Goal: Transaction & Acquisition: Subscribe to service/newsletter

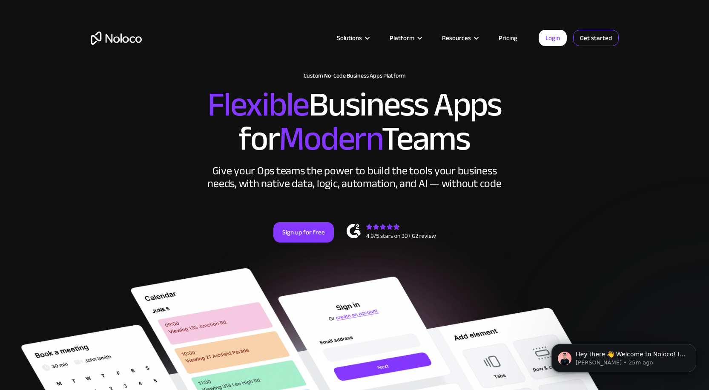
click at [581, 38] on link "Get started" at bounding box center [596, 38] width 46 height 16
click at [590, 40] on link "Get started" at bounding box center [596, 38] width 46 height 16
click at [510, 39] on link "Pricing" at bounding box center [508, 37] width 40 height 11
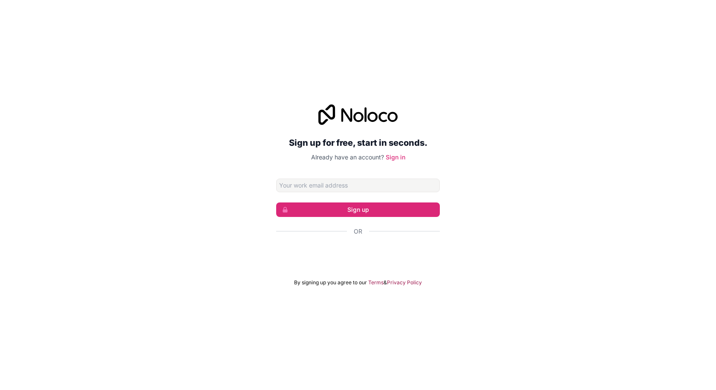
click at [334, 186] on input "Email address" at bounding box center [358, 185] width 164 height 14
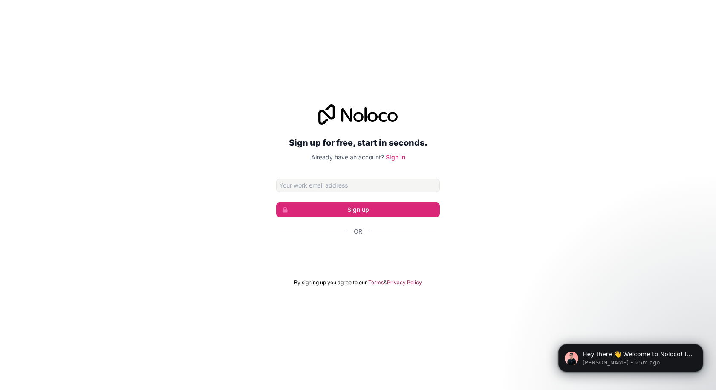
type input "myappsportal@outlook.com"
click at [382, 214] on button "Sign up" at bounding box center [358, 209] width 164 height 14
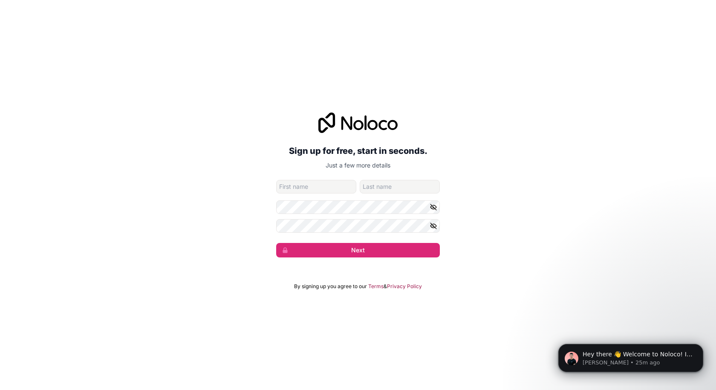
click at [326, 190] on input "given-name" at bounding box center [316, 187] width 80 height 14
type input "Joseph"
click at [390, 189] on input "family-name" at bounding box center [399, 187] width 80 height 14
type input "Fitzgerald"
click at [276, 243] on button "Next" at bounding box center [358, 250] width 164 height 14
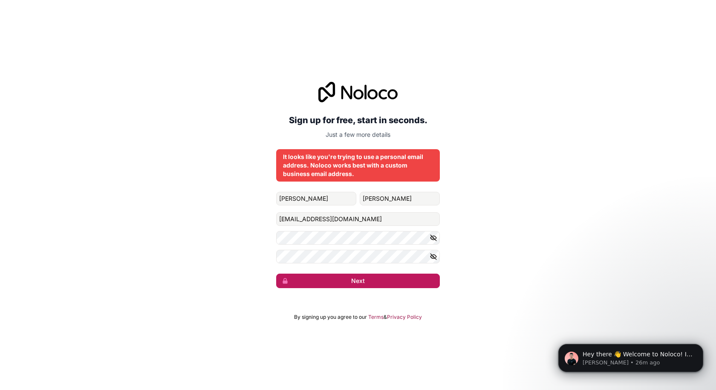
click at [397, 282] on button "Next" at bounding box center [358, 280] width 164 height 14
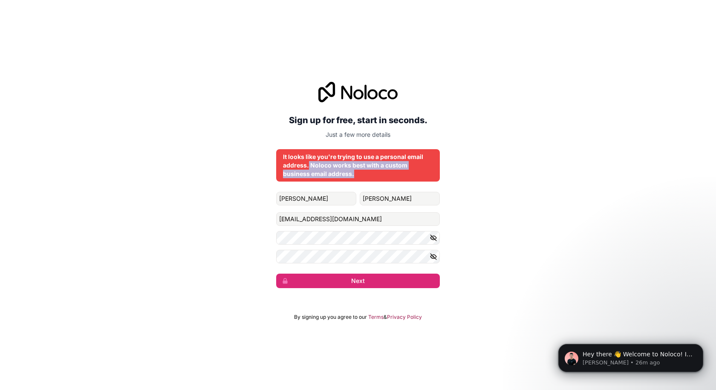
drag, startPoint x: 309, startPoint y: 167, endPoint x: 371, endPoint y: 172, distance: 62.8
click at [371, 172] on div "It looks like you're trying to use a personal email address. Noloco works best …" at bounding box center [358, 165] width 150 height 26
click at [374, 285] on button "Next" at bounding box center [358, 280] width 164 height 14
click at [374, 283] on button "Next" at bounding box center [358, 280] width 164 height 14
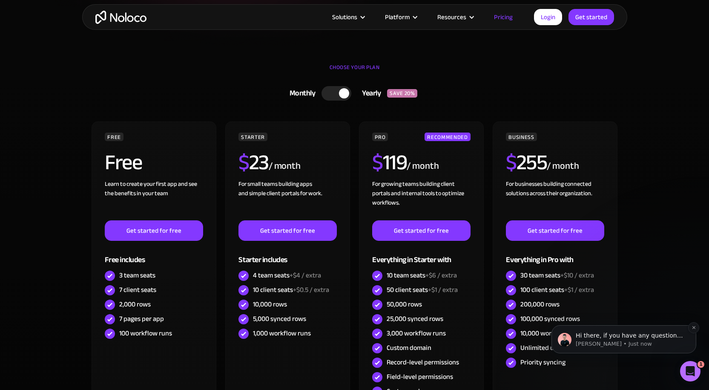
click at [607, 338] on p "Hi there, if you have any questions about our pricing, just let us know! [GEOGR…" at bounding box center [631, 335] width 110 height 9
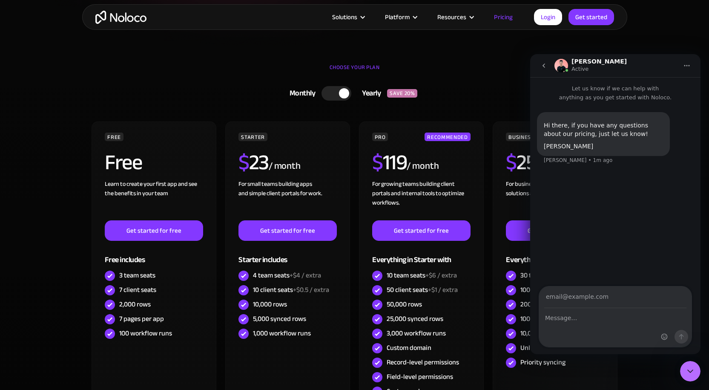
click at [559, 65] on img "Intercom messenger" at bounding box center [562, 66] width 14 height 14
drag, startPoint x: 590, startPoint y: 65, endPoint x: 581, endPoint y: 65, distance: 8.5
click at [588, 65] on div "Darragh Active" at bounding box center [599, 65] width 55 height 15
click at [537, 66] on button "go back" at bounding box center [544, 65] width 16 height 16
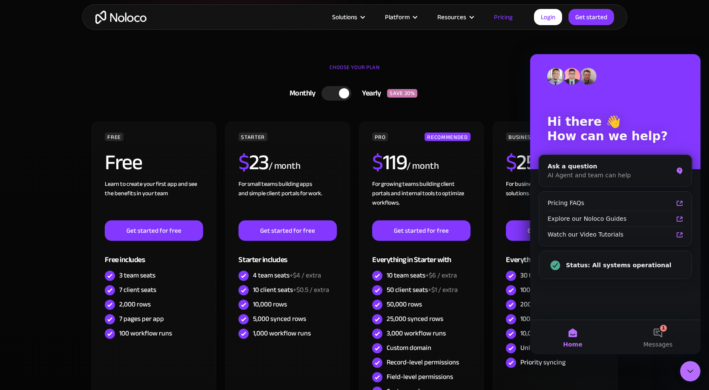
click at [486, 89] on link "Monthly Yearly SAVE 20%" at bounding box center [355, 93] width 264 height 22
click at [546, 17] on link "Login" at bounding box center [548, 17] width 28 height 16
click at [584, 12] on link "Get started" at bounding box center [592, 17] width 46 height 16
click at [485, 72] on div "CHOOSE YOUR PLAN" at bounding box center [355, 71] width 528 height 21
click at [482, 88] on link "Monthly Yearly SAVE 20%" at bounding box center [355, 93] width 264 height 22
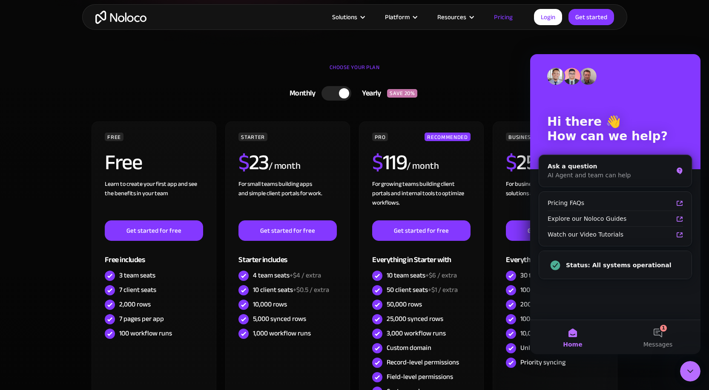
click at [369, 93] on div "Yearly" at bounding box center [369, 93] width 36 height 13
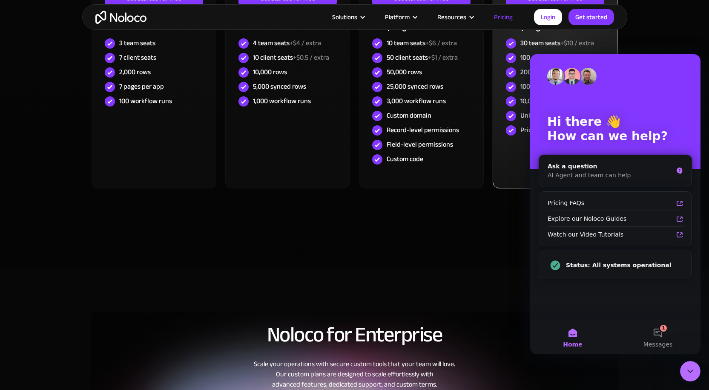
scroll to position [426, 0]
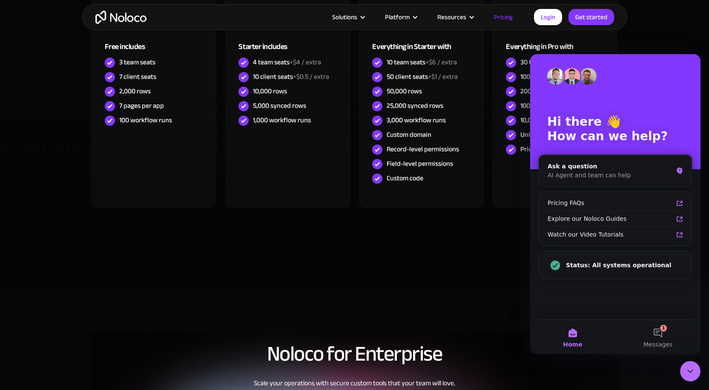
click at [687, 373] on icon "Close Intercom Messenger" at bounding box center [690, 371] width 10 height 10
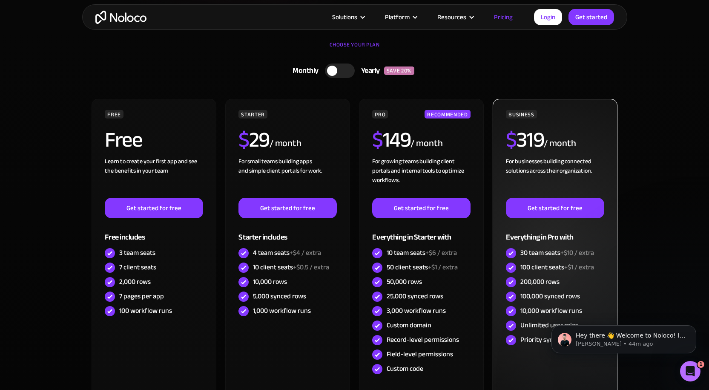
scroll to position [213, 0]
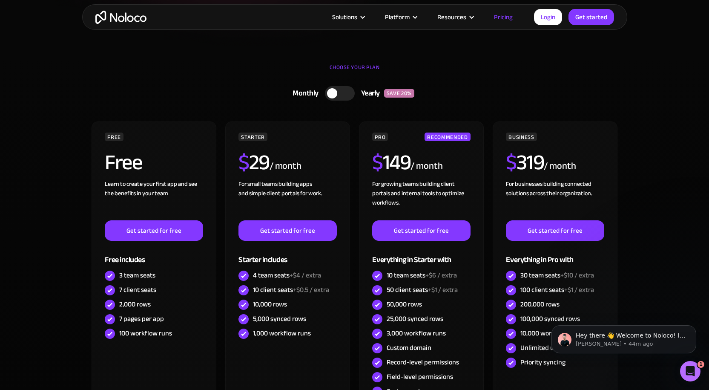
drag, startPoint x: 443, startPoint y: 135, endPoint x: 618, endPoint y: 141, distance: 174.7
click at [618, 141] on div "FREE Free Learn to create your first app and see the benefits in your team ‍ Ge…" at bounding box center [355, 274] width 528 height 306
click at [332, 95] on div at bounding box center [332, 93] width 10 height 10
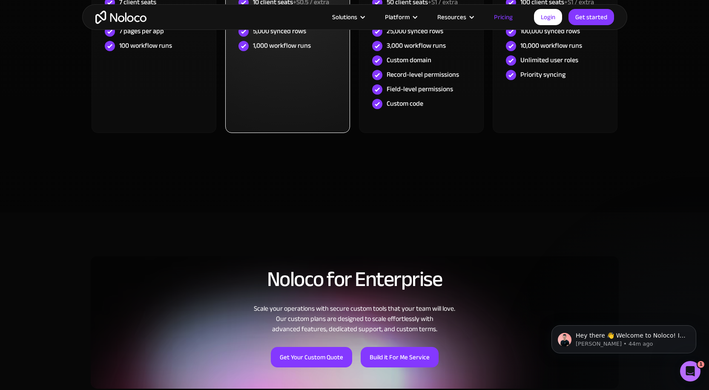
scroll to position [511, 0]
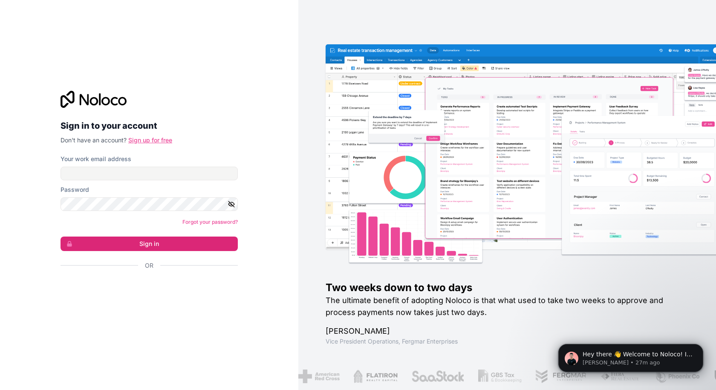
click at [149, 139] on link "Sign up for free" at bounding box center [150, 139] width 44 height 7
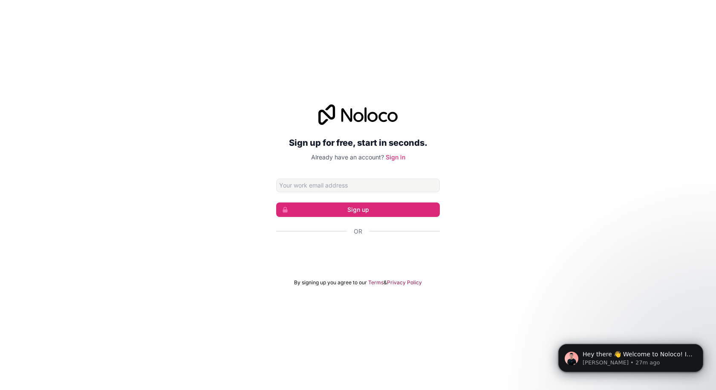
click at [348, 187] on input "Email address" at bounding box center [358, 185] width 164 height 14
type input "myappsportal@outlook.com"
click at [351, 209] on button "Sign up" at bounding box center [358, 209] width 164 height 14
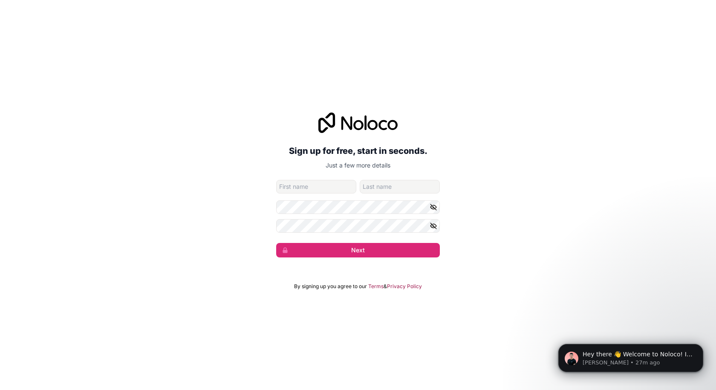
click at [319, 187] on input "given-name" at bounding box center [316, 187] width 80 height 14
type input "[PERSON_NAME]"
click at [380, 189] on input "family-name" at bounding box center [399, 187] width 80 height 14
type input "[PERSON_NAME]"
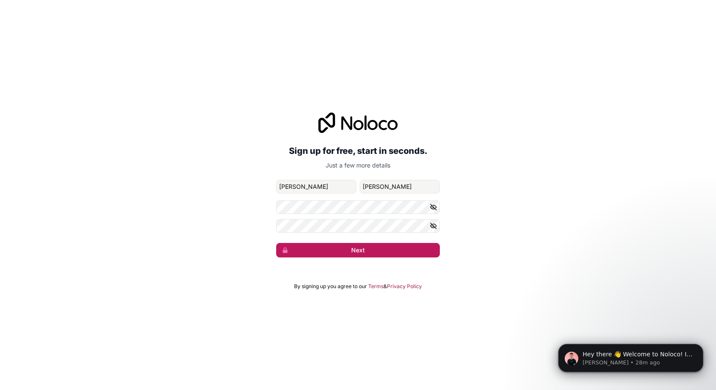
click at [360, 245] on button "Next" at bounding box center [358, 250] width 164 height 14
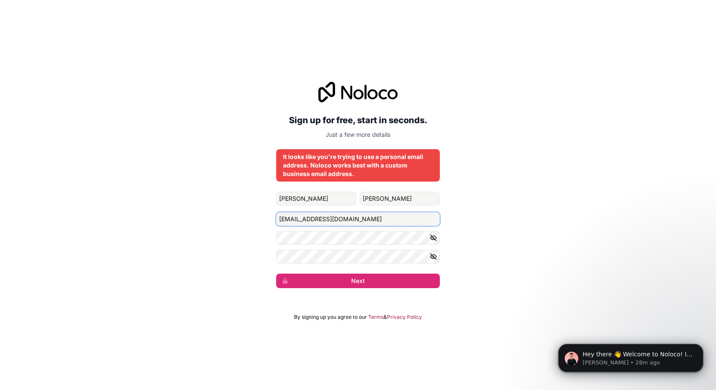
drag, startPoint x: 371, startPoint y: 221, endPoint x: 240, endPoint y: 229, distance: 131.0
click at [240, 229] on div "Sign up for free, start in seconds. Just a few more details It looks like you'r…" at bounding box center [358, 185] width 716 height 230
click at [227, 231] on div "Sign up for free, start in seconds. Just a few more details It looks like you'r…" at bounding box center [358, 185] width 716 height 230
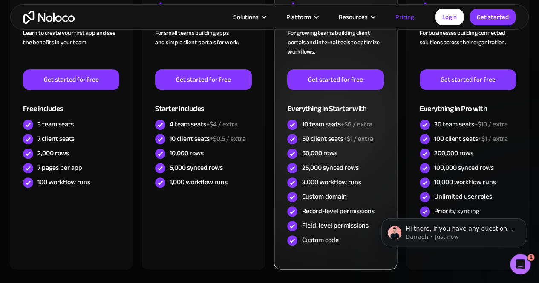
scroll to position [256, 0]
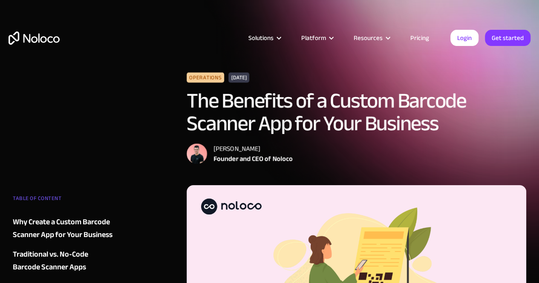
click at [419, 39] on link "Pricing" at bounding box center [420, 37] width 40 height 11
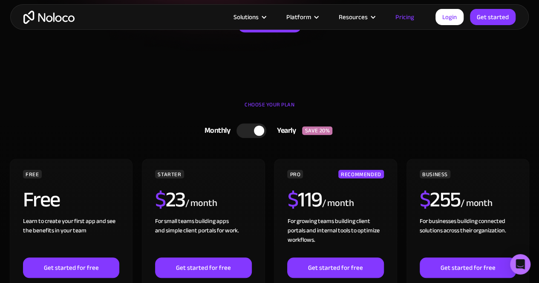
scroll to position [170, 0]
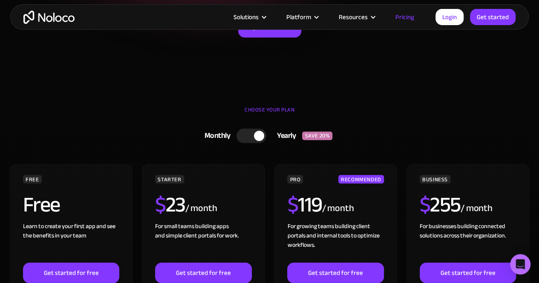
click at [249, 138] on div at bounding box center [251, 136] width 30 height 14
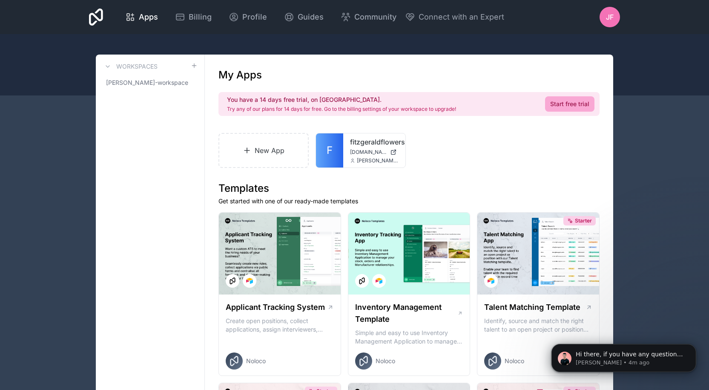
click at [615, 15] on div "JF" at bounding box center [610, 17] width 20 height 20
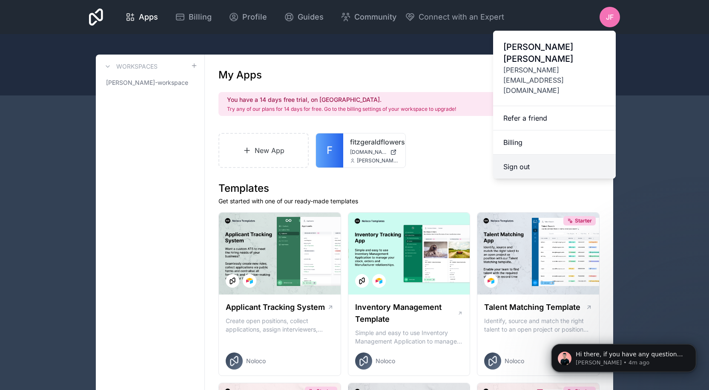
click at [520, 155] on button "Sign out" at bounding box center [554, 167] width 123 height 24
